Goal: Check status: Check status

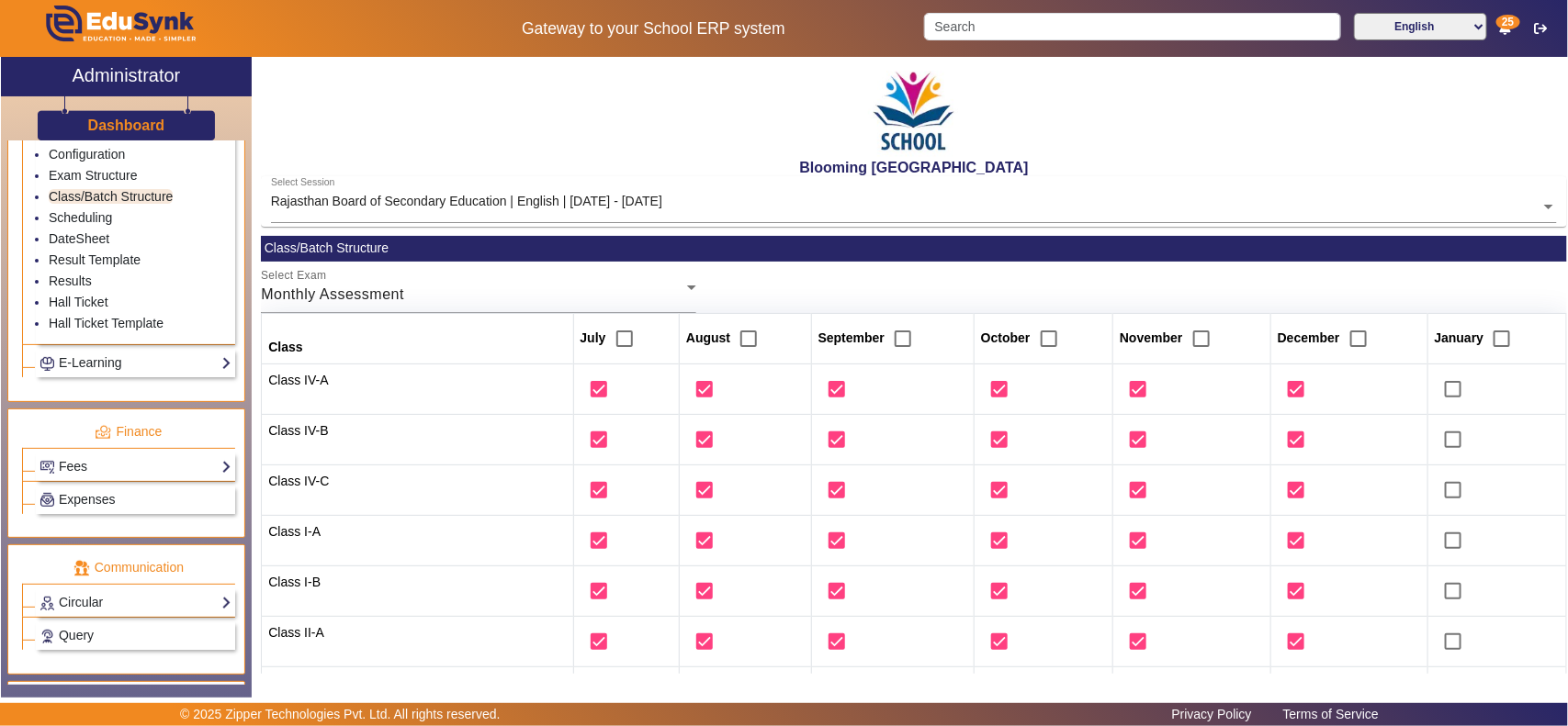
scroll to position [76, 0]
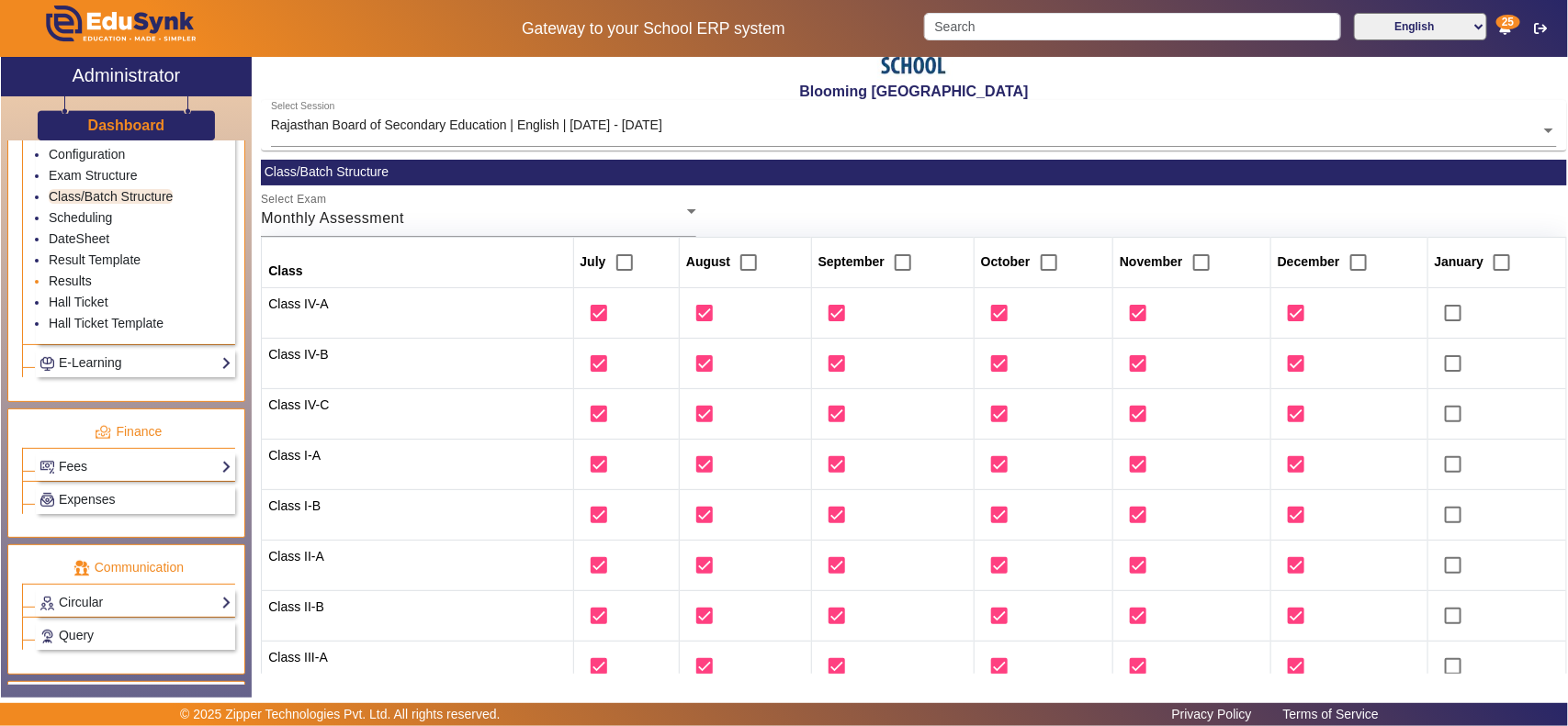
click at [69, 289] on link "Results" at bounding box center [70, 280] width 43 height 14
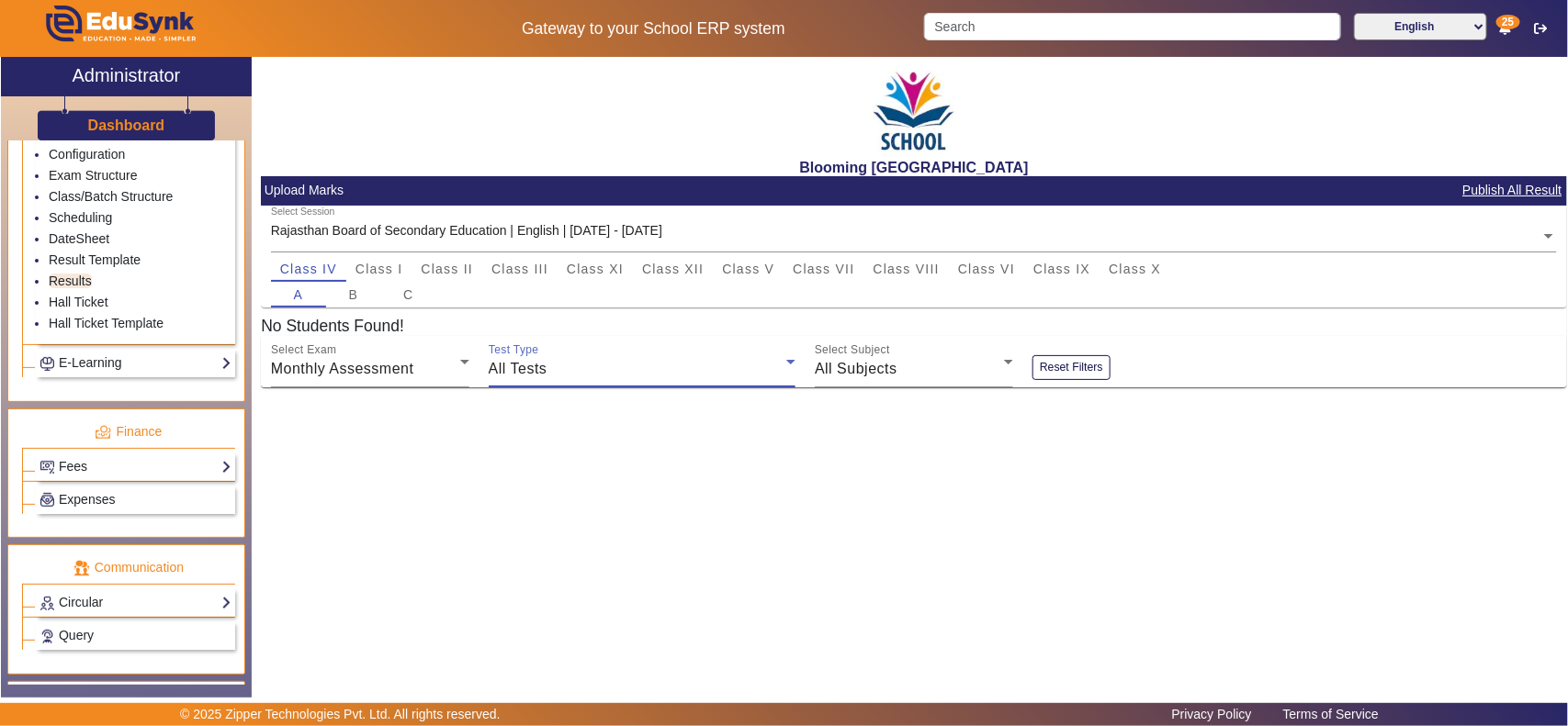
click at [664, 378] on div "All Tests" at bounding box center [638, 369] width 297 height 22
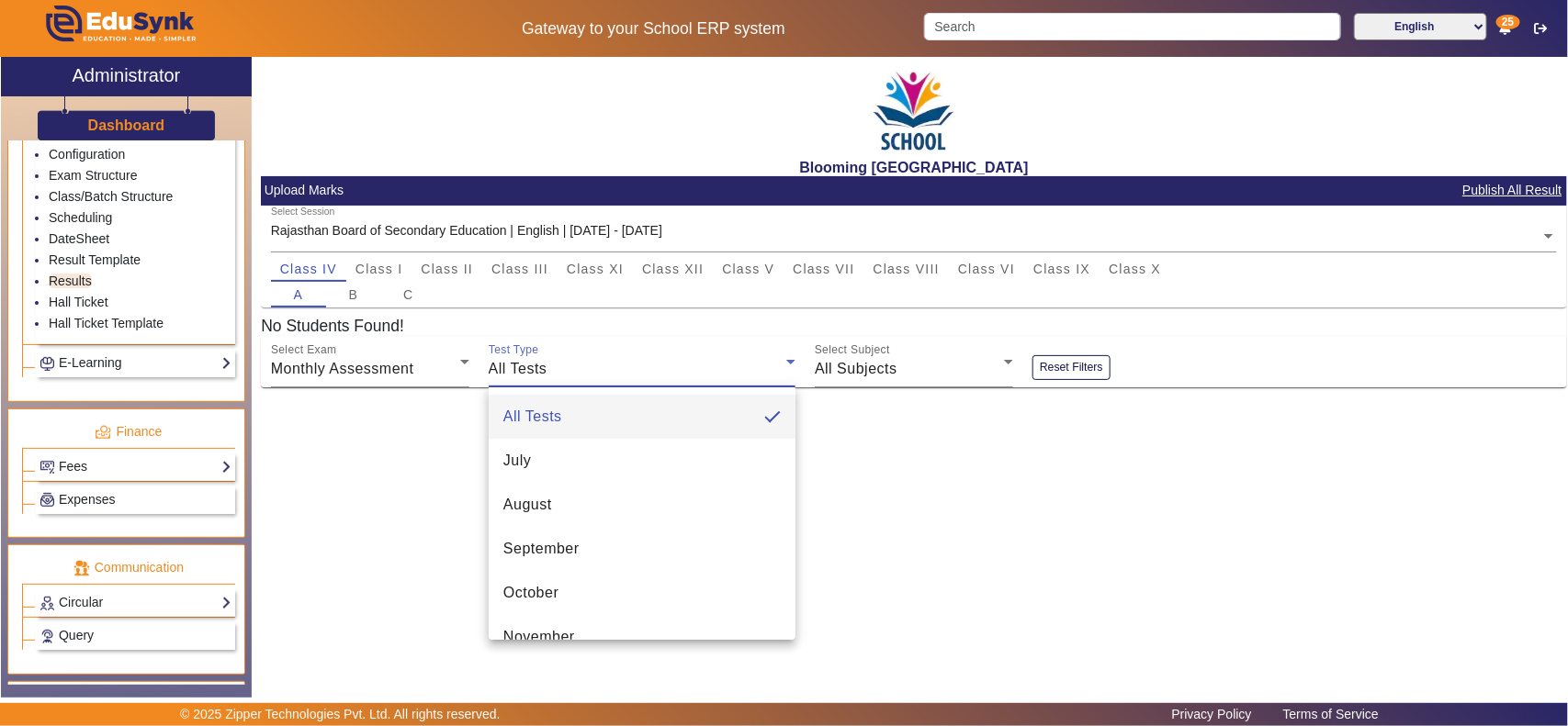
click at [940, 376] on div at bounding box center [784, 363] width 1568 height 726
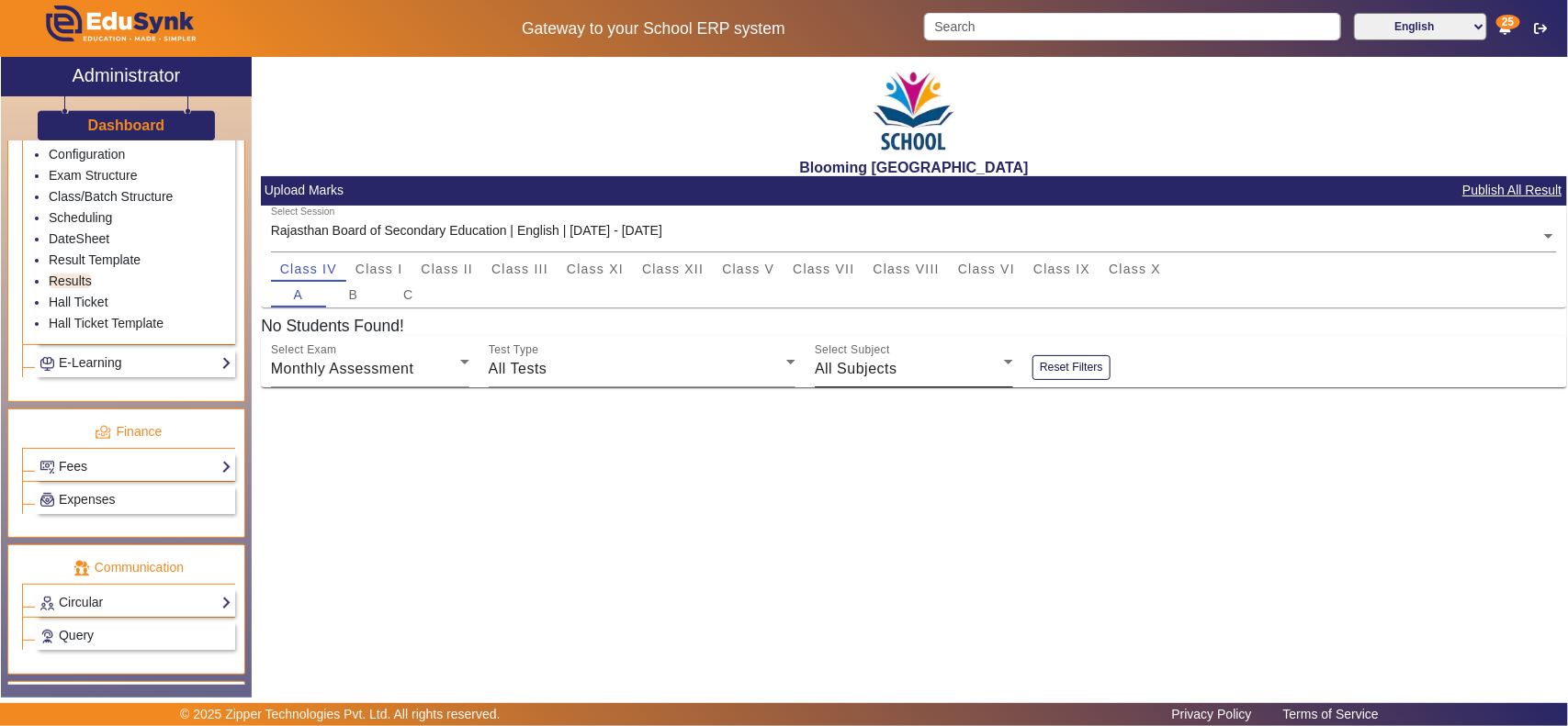
click at [946, 367] on div "All Subjects" at bounding box center [909, 369] width 189 height 22
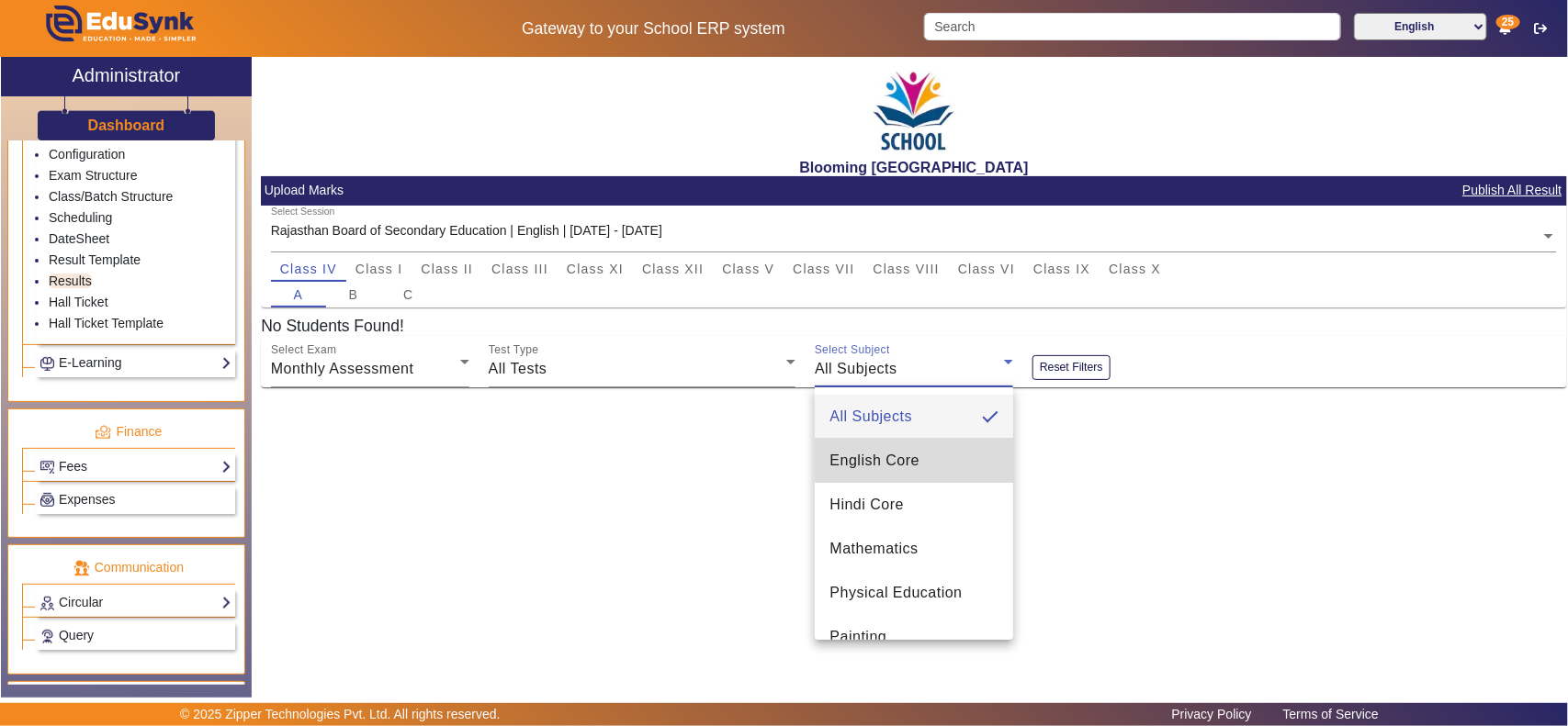
click at [943, 451] on mat-option "English Core" at bounding box center [914, 461] width 198 height 44
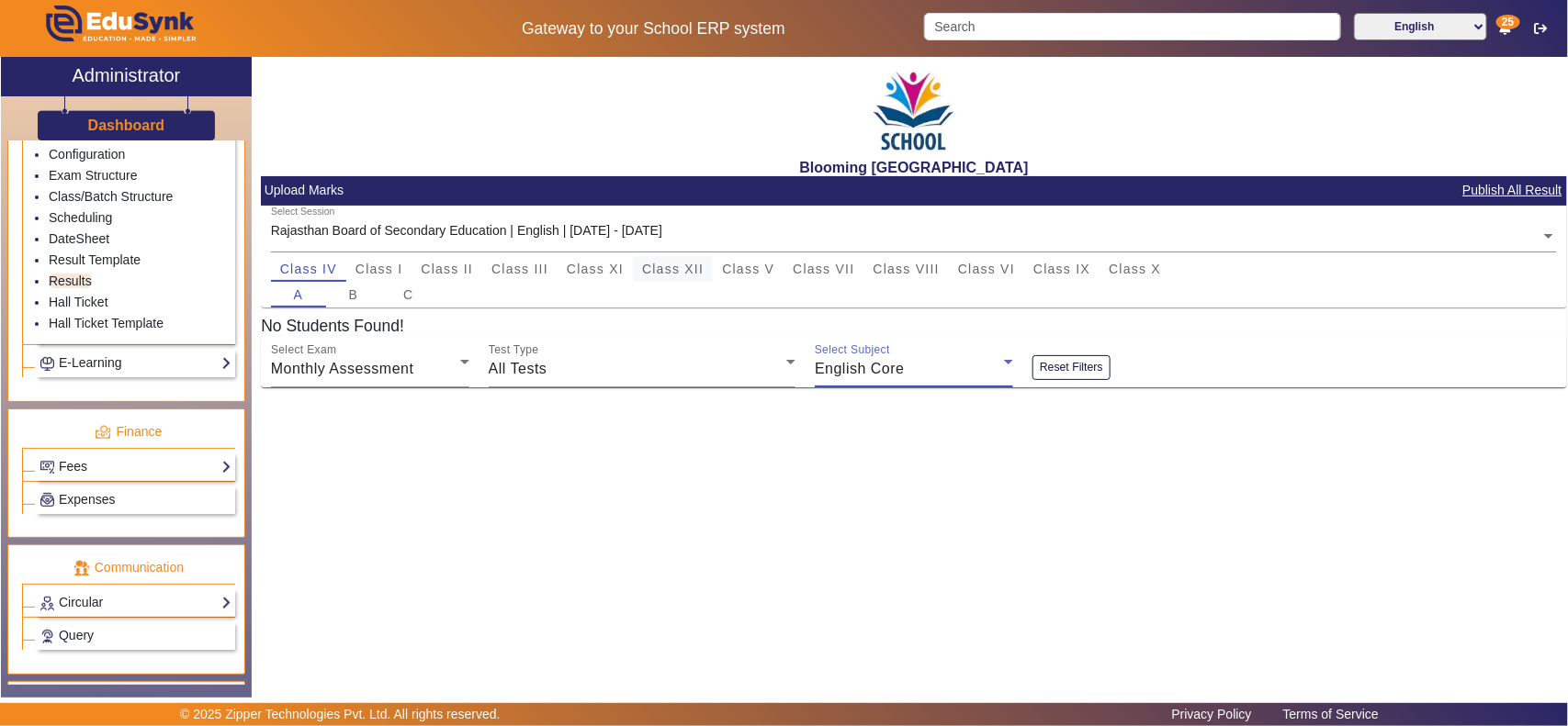
click at [704, 269] on div "Class XII" at bounding box center [673, 269] width 80 height 26
click at [749, 271] on span "Class V" at bounding box center [747, 269] width 52 height 12
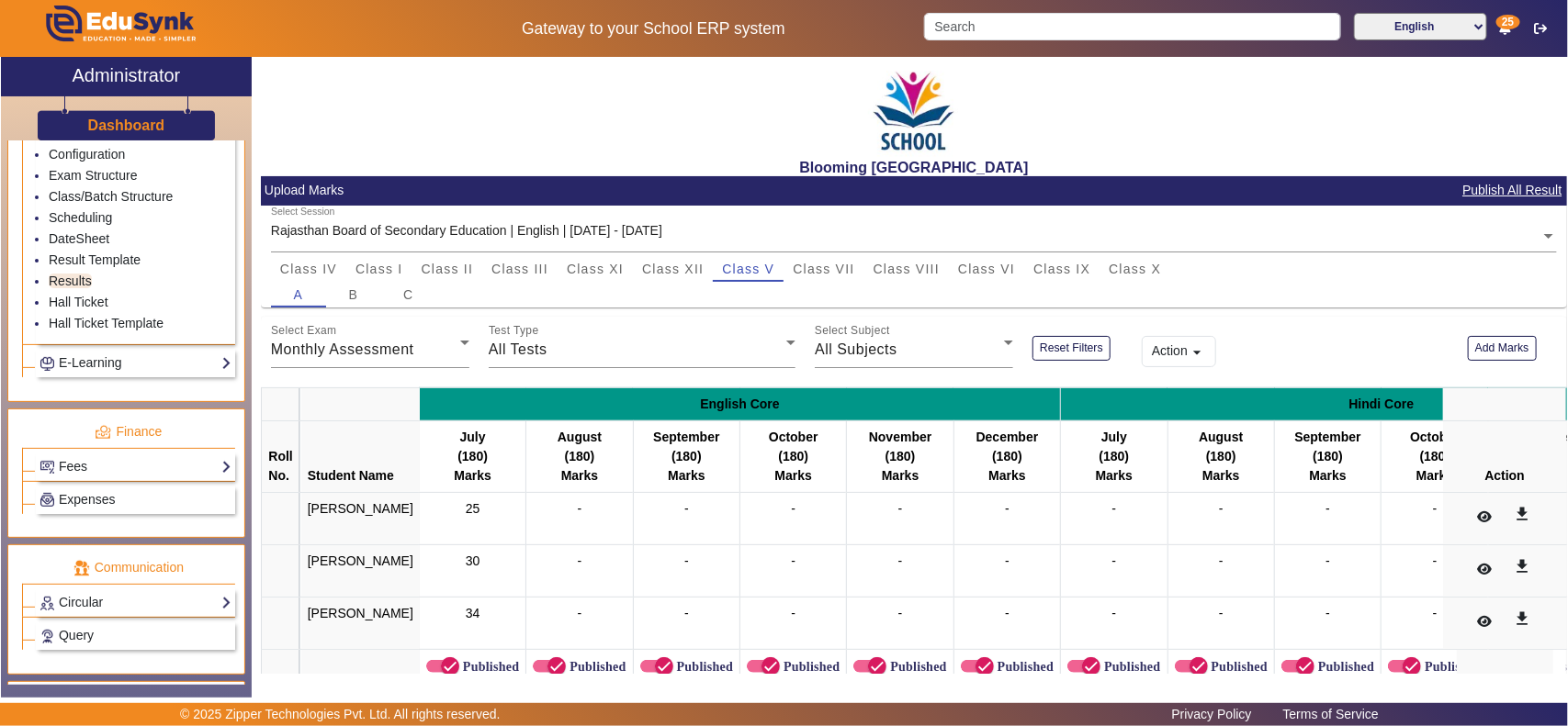
click at [1172, 341] on button "Action arrow_drop_down" at bounding box center [1178, 352] width 75 height 31
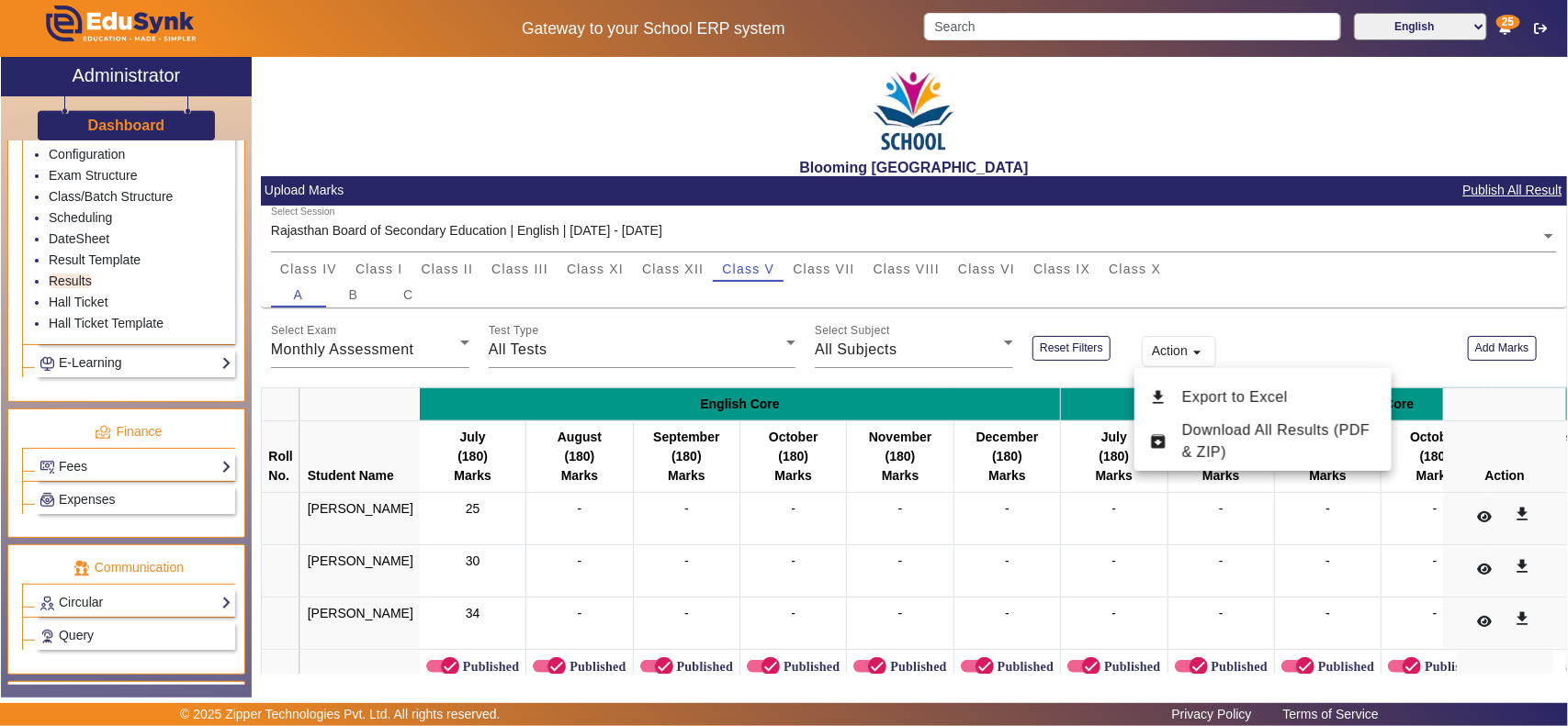
click at [1304, 342] on div at bounding box center [784, 363] width 1568 height 726
